Goal: Task Accomplishment & Management: Complete application form

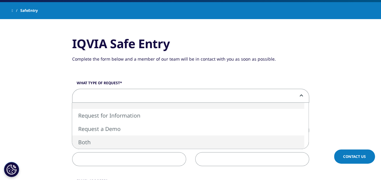
select select "Both"
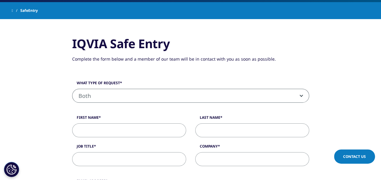
click at [128, 132] on input "First Name" at bounding box center [129, 130] width 114 height 14
type input "Xinyue"
click at [213, 126] on input "Last Name" at bounding box center [252, 130] width 114 height 14
type input "Lu"
click at [100, 163] on input "Job Title" at bounding box center [129, 159] width 114 height 14
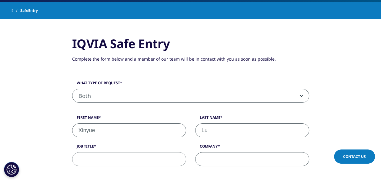
click at [225, 158] on input "Company" at bounding box center [252, 159] width 114 height 14
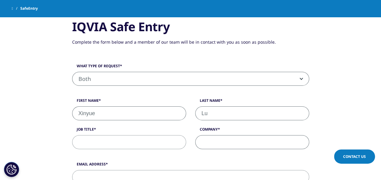
scroll to position [152, 0]
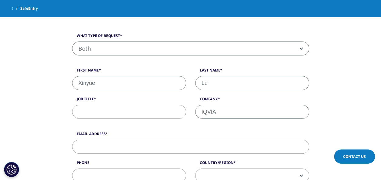
type input "IQVIA"
click at [112, 146] on input "Email Address" at bounding box center [190, 147] width 237 height 14
type input "2918600941@qq.com"
click at [109, 176] on input "Phone" at bounding box center [129, 176] width 114 height 14
type input "18117398039"
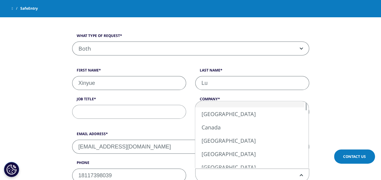
click at [224, 172] on span at bounding box center [252, 176] width 113 height 14
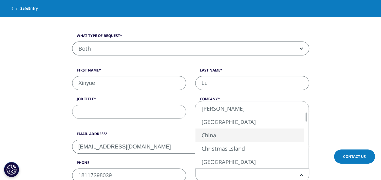
select select "China"
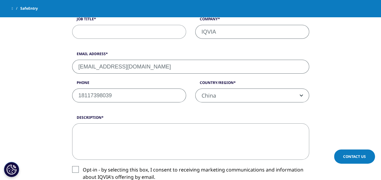
scroll to position [245, 0]
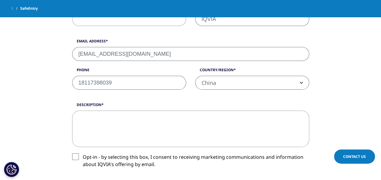
click at [73, 155] on label "Opt-in - by selecting this box, I consent to receiving marketing communications…" at bounding box center [190, 163] width 237 height 18
click at [83, 154] on input "Opt-in - by selecting this box, I consent to receiving marketing communications…" at bounding box center [83, 154] width 0 height 0
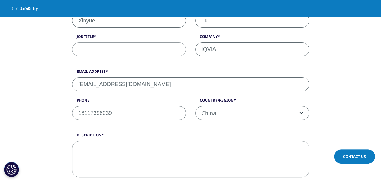
click at [135, 52] on input "Job Title" at bounding box center [129, 49] width 114 height 14
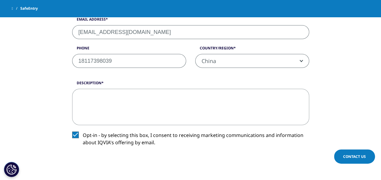
scroll to position [336, 0]
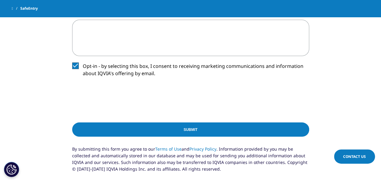
type input "Intern"
click at [172, 132] on input "Submit" at bounding box center [190, 130] width 237 height 14
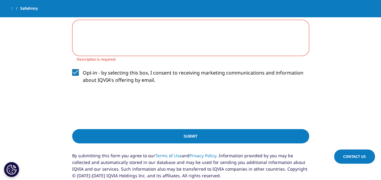
scroll to position [305, 0]
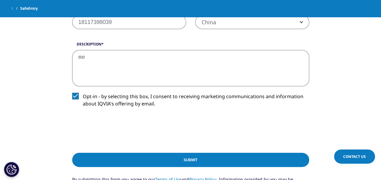
type textarea "m"
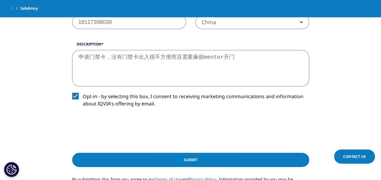
type textarea "申请门禁卡，没有门禁卡出入很不方便而且需要麻烦mentor开门"
click at [134, 162] on input "Submit" at bounding box center [190, 160] width 237 height 14
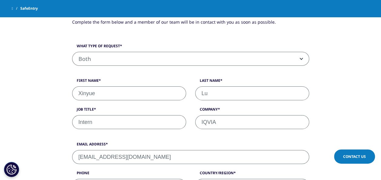
scroll to position [140, 0]
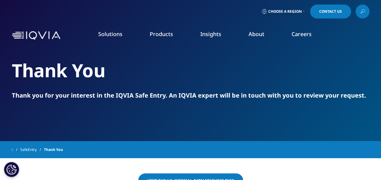
click at [106, 32] on link "Solutions" at bounding box center [110, 33] width 24 height 7
click at [360, 10] on icon at bounding box center [362, 12] width 5 height 8
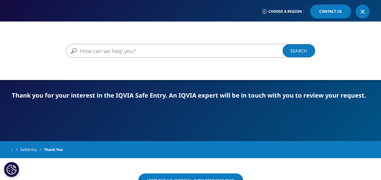
click at [167, 52] on input "Search" at bounding box center [182, 51] width 232 height 14
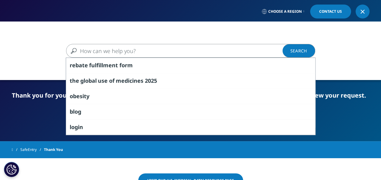
paste input "BADGE FORM OVERVIEW"
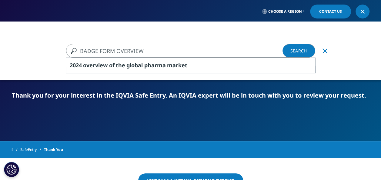
type input "BADGE FORM OVERVIEW"
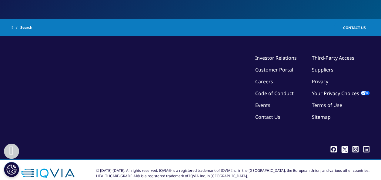
scroll to position [116, 0]
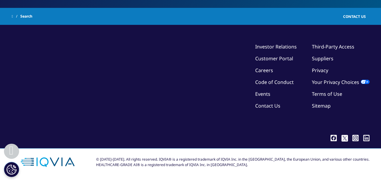
type input "BADGE FORM OVERVIEW"
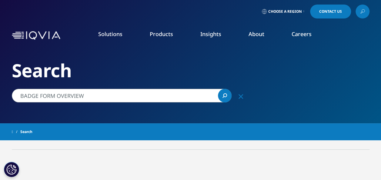
click at [362, 12] on icon at bounding box center [362, 12] width 5 height 8
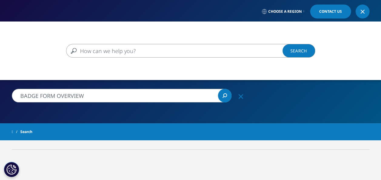
click at [152, 54] on input "Search" at bounding box center [182, 51] width 232 height 14
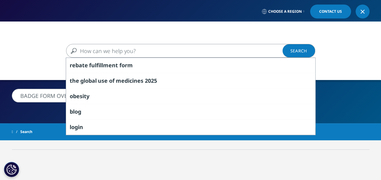
paste input "iqvia security badge request - iqvia"
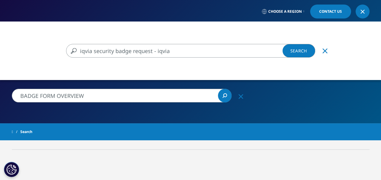
type input "iqvia security badge request - iqvia"
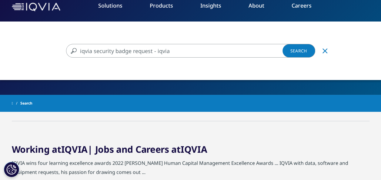
scroll to position [91, 0]
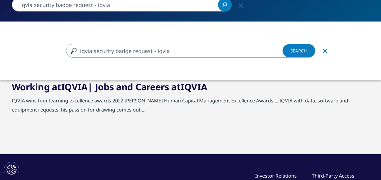
drag, startPoint x: 178, startPoint y: 52, endPoint x: 152, endPoint y: 54, distance: 26.1
click at [152, 54] on input "iqvia security badge request - iqvia" at bounding box center [182, 51] width 232 height 14
type input "iqvia security badge request"
click at [302, 53] on link "Search Loading" at bounding box center [299, 51] width 33 height 14
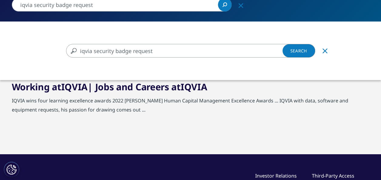
click at [301, 53] on link "Search Loading" at bounding box center [299, 51] width 33 height 14
drag, startPoint x: 93, startPoint y: 52, endPoint x: 71, endPoint y: 52, distance: 21.8
click at [71, 52] on div "iqvia security badge request iqvia security badge request Clear" at bounding box center [190, 51] width 249 height 14
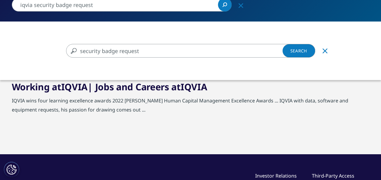
type input "security badge request"
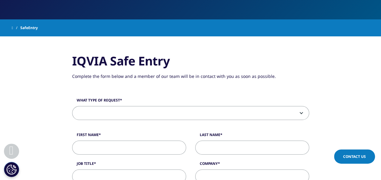
scroll to position [91, 0]
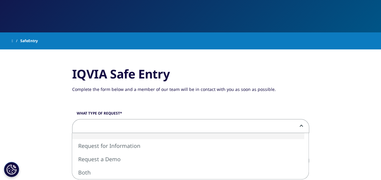
click at [299, 127] on span at bounding box center [191, 127] width 237 height 14
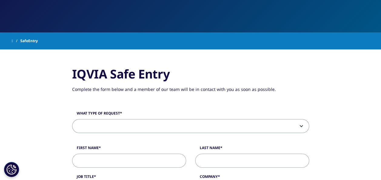
click at [299, 127] on span at bounding box center [191, 127] width 237 height 14
